Goal: Transaction & Acquisition: Purchase product/service

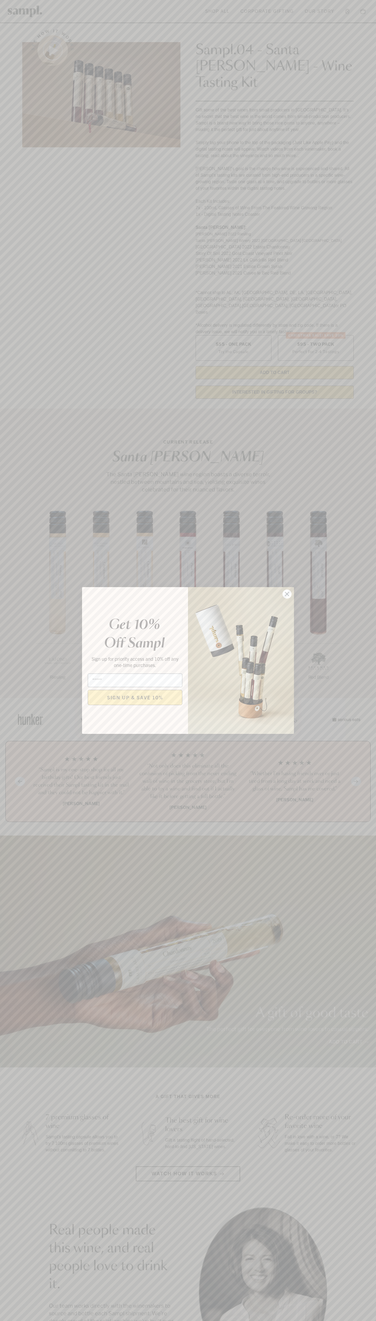
click at [287, 594] on icon "Close dialog" at bounding box center [287, 594] width 4 height 4
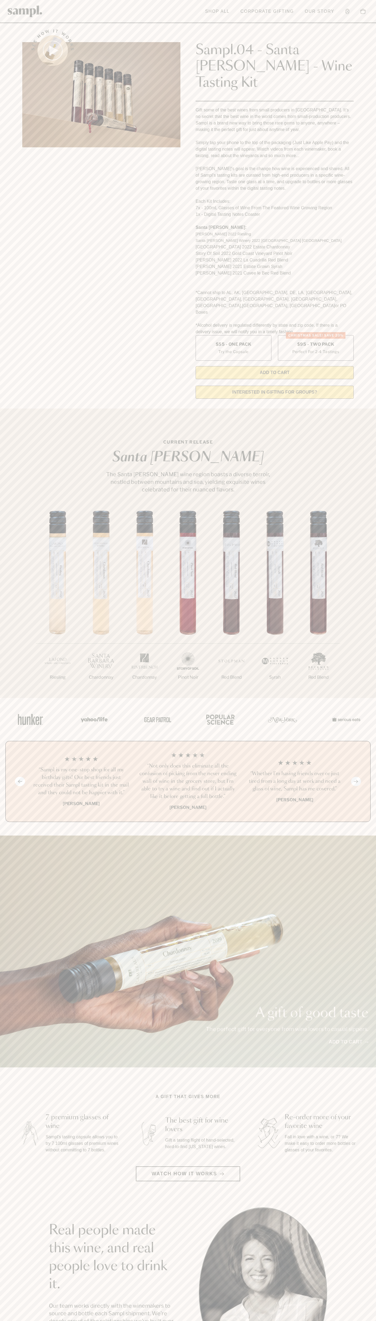
click at [150, 17] on header "Toggle navigation menu Shop All Corporate Gifting Our Story Account Story Shop …" at bounding box center [188, 11] width 376 height 23
click at [124, 1321] on html "Skip to main content Toggle navigation menu Shop All Corporate Gifting Our Stor…" at bounding box center [188, 1099] width 376 height 2198
click at [24, 1054] on main "See how it works Sampl.04 - Santa Barbara - Wine Tasting Kit Gift some of the b…" at bounding box center [188, 1035] width 376 height 2071
click at [316, 335] on label "Christmas SALE! Save 20% $95 - Two Pack Perfect For 2-4 Tastings" at bounding box center [316, 348] width 76 height 26
